Goal: Task Accomplishment & Management: Manage account settings

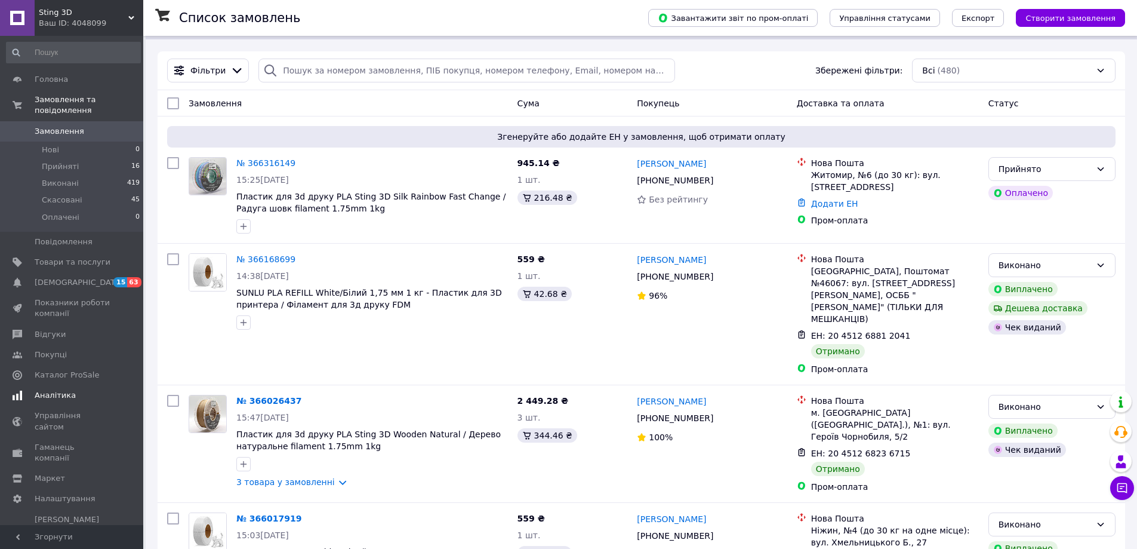
scroll to position [179, 0]
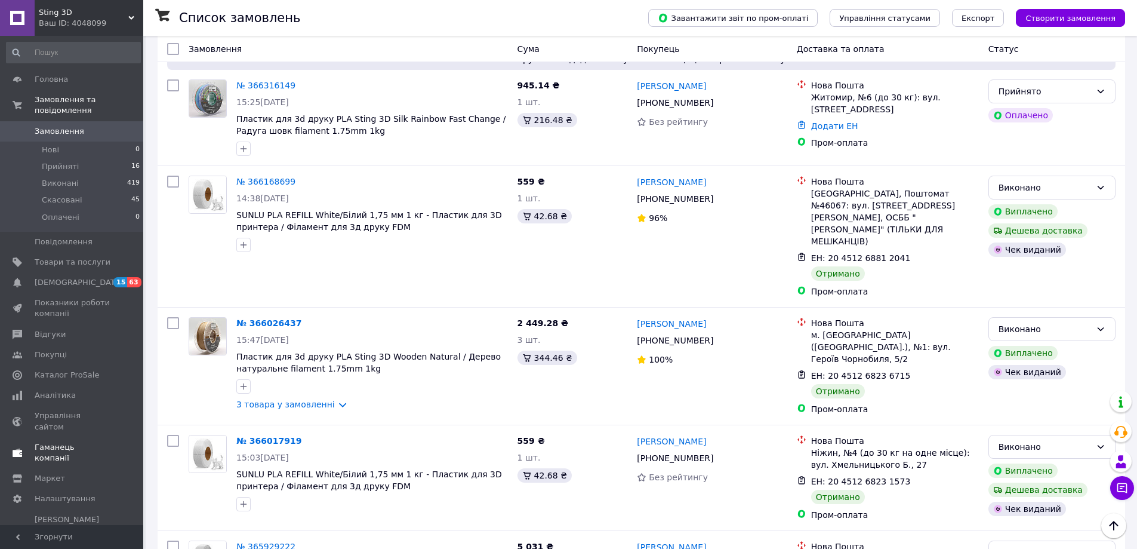
click at [75, 442] on span "Гаманець компанії" at bounding box center [73, 452] width 76 height 21
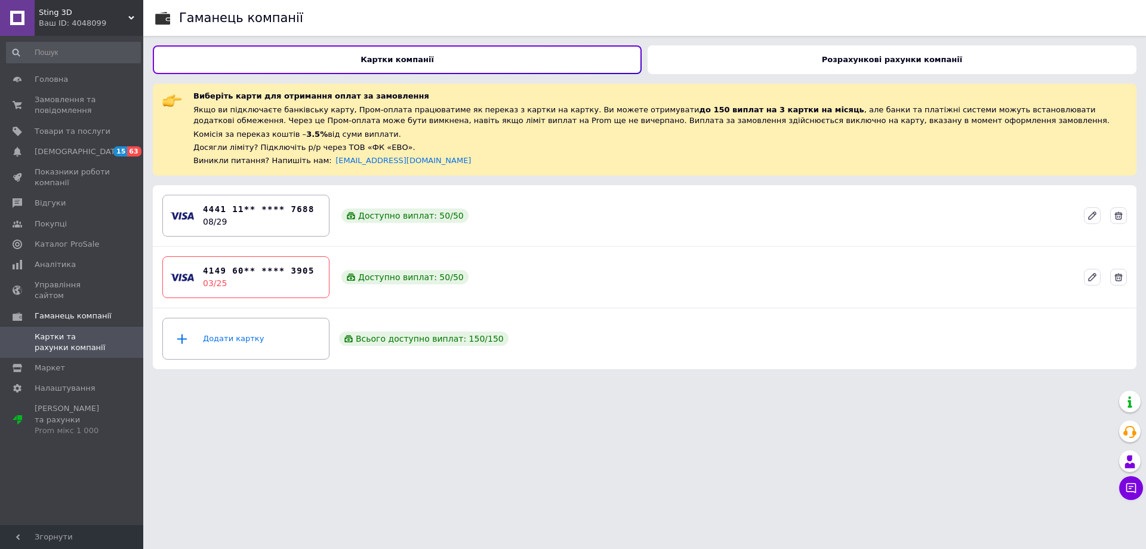
click at [830, 62] on div "Розрахункові рахунки компанії" at bounding box center [892, 59] width 489 height 29
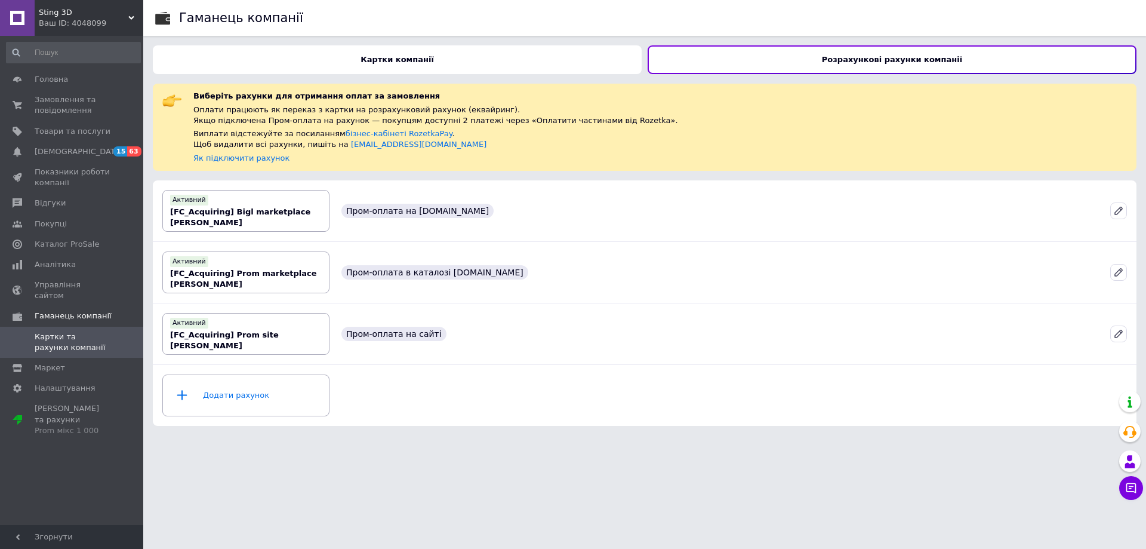
click at [395, 60] on b "Картки компанії" at bounding box center [396, 59] width 73 height 9
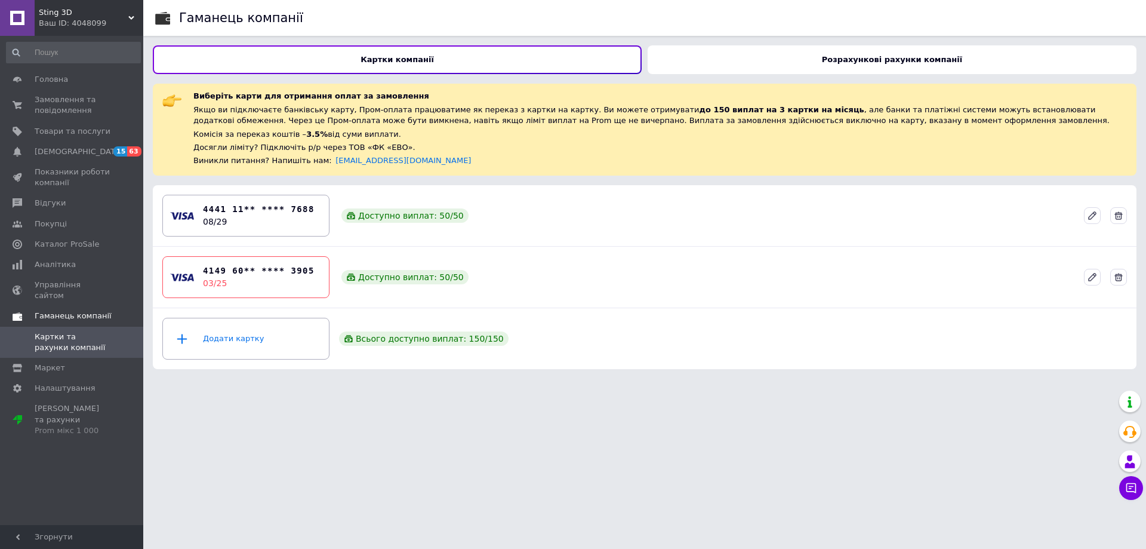
click at [57, 310] on span "Гаманець компанії" at bounding box center [73, 315] width 77 height 11
click at [47, 342] on span "Маркет" at bounding box center [50, 347] width 30 height 11
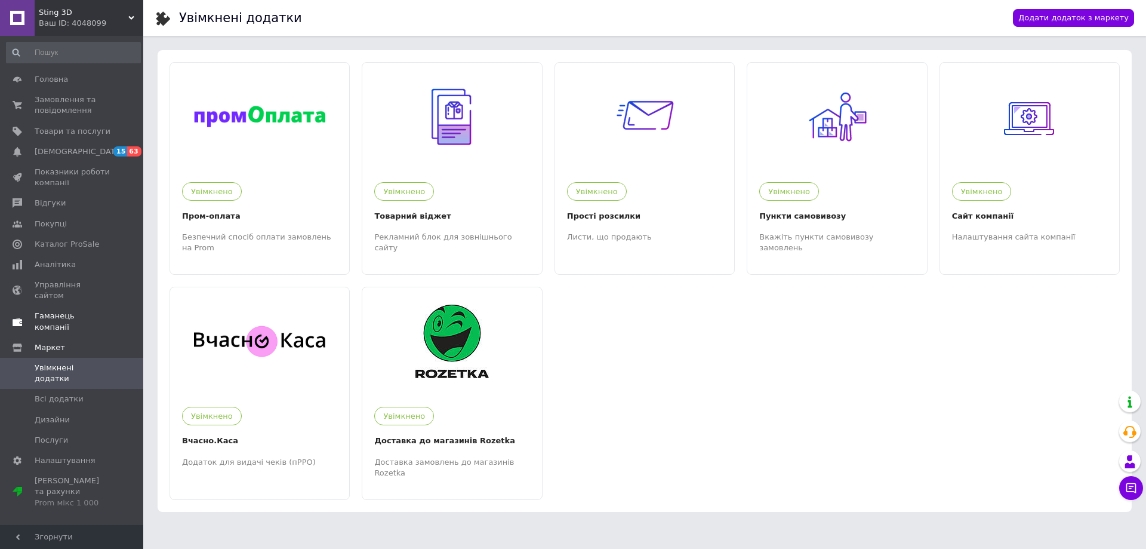
click at [47, 310] on span "Гаманець компанії" at bounding box center [73, 320] width 76 height 21
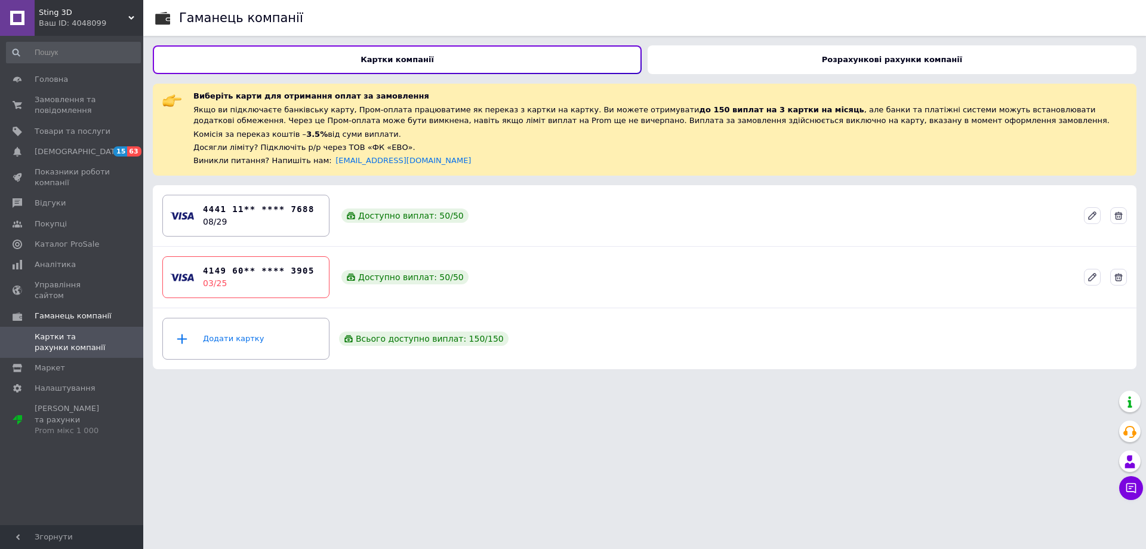
click at [861, 61] on b "Розрахункові рахунки компанії" at bounding box center [892, 59] width 140 height 9
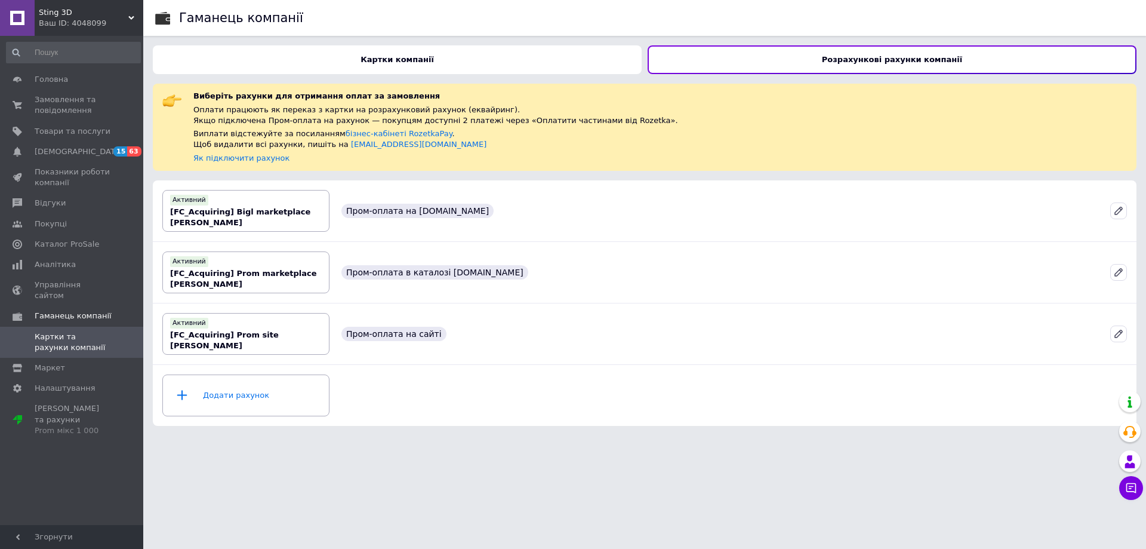
click at [415, 62] on b "Картки компанії" at bounding box center [396, 59] width 73 height 9
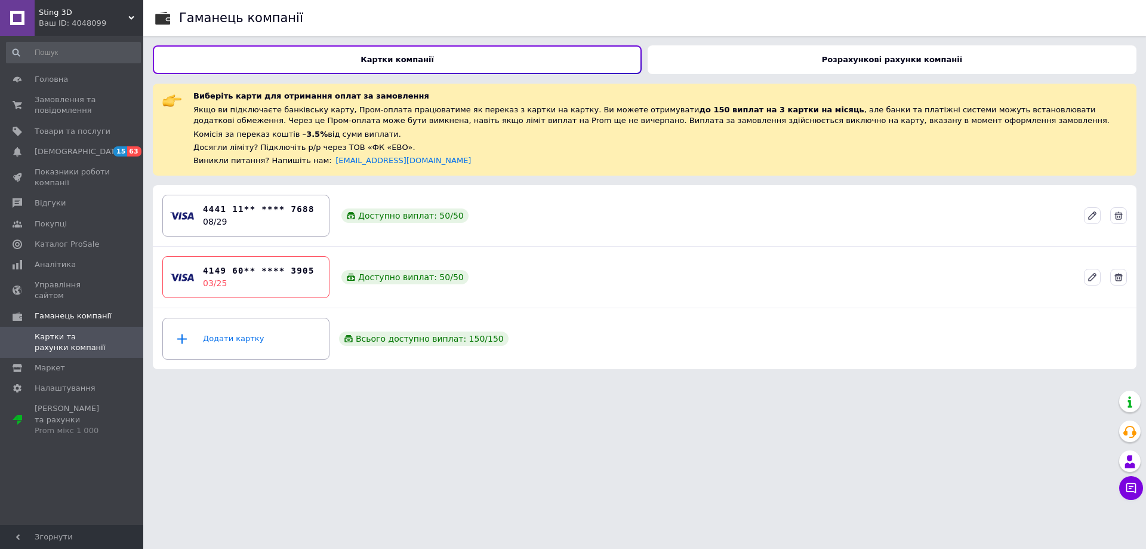
click at [84, 331] on span "Картки та рахунки компанії" at bounding box center [73, 341] width 76 height 21
